Goal: Information Seeking & Learning: Check status

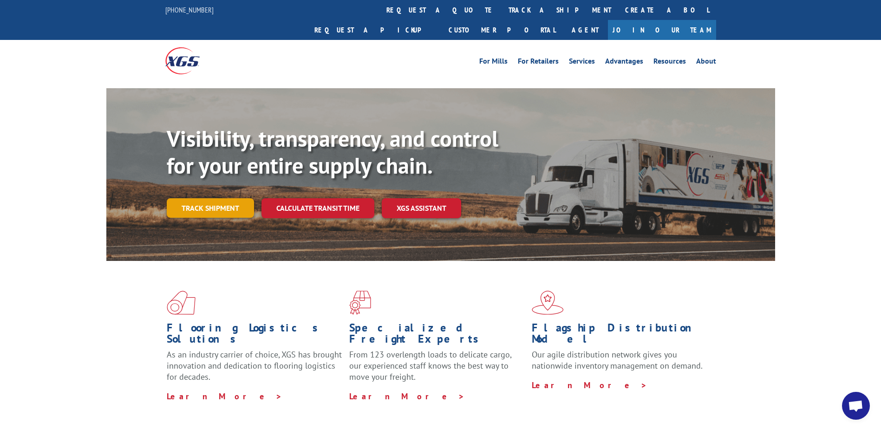
click at [199, 198] on link "Track shipment" at bounding box center [210, 208] width 87 height 20
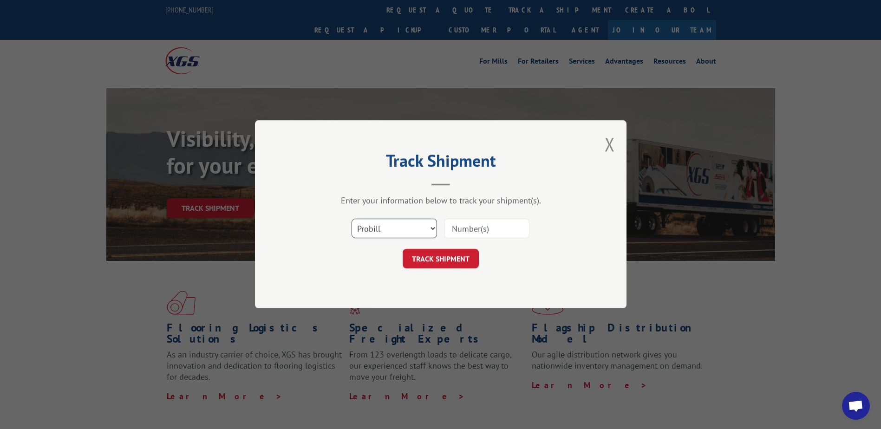
drag, startPoint x: 389, startPoint y: 226, endPoint x: 386, endPoint y: 239, distance: 13.8
click at [387, 237] on select "Select category... Probill BOL PO" at bounding box center [394, 229] width 85 height 20
click at [352, 219] on select "Select category... Probill BOL PO" at bounding box center [394, 229] width 85 height 20
click at [403, 235] on select "Select category... Probill BOL PO" at bounding box center [394, 229] width 85 height 20
select select "bol"
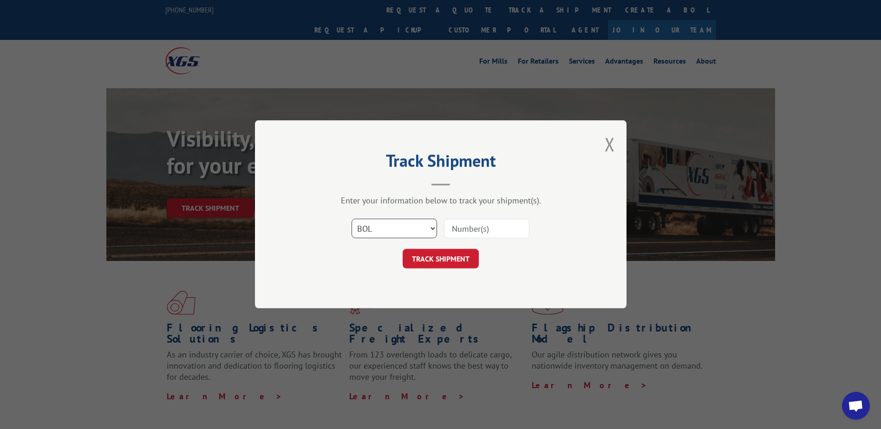
click at [352, 219] on select "Select category... Probill BOL PO" at bounding box center [394, 229] width 85 height 20
click at [460, 229] on input at bounding box center [486, 229] width 85 height 20
paste input "S268-ORD2513836"
type input "S268-ORD2513836"
click at [460, 256] on button "TRACK SHIPMENT" at bounding box center [441, 260] width 76 height 20
